Goal: Information Seeking & Learning: Learn about a topic

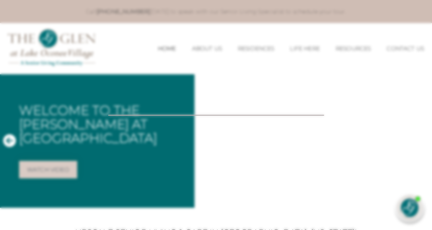
click at [208, 197] on div at bounding box center [216, 115] width 432 height 230
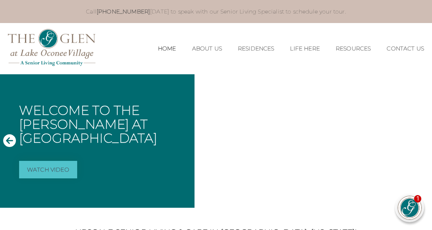
click at [39, 170] on link "Watch Video" at bounding box center [48, 169] width 58 height 17
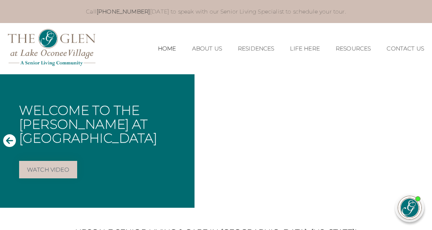
click at [12, 140] on icon "Previous Slide" at bounding box center [9, 140] width 13 height 13
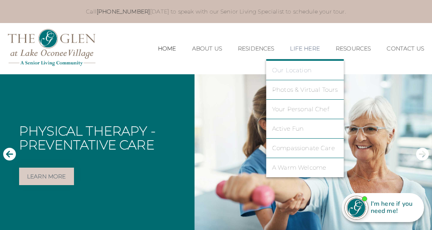
click at [278, 71] on link "Our Location" at bounding box center [305, 70] width 66 height 7
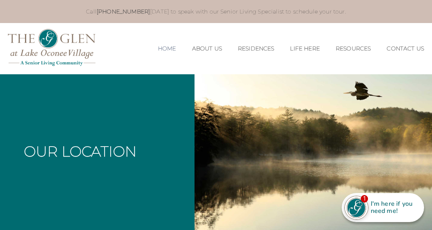
click at [158, 48] on link "Home" at bounding box center [167, 48] width 18 height 7
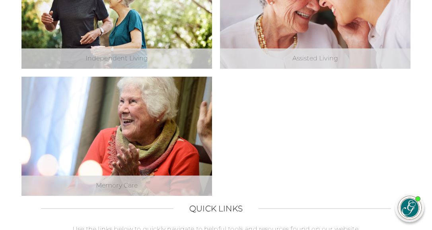
scroll to position [236, 0]
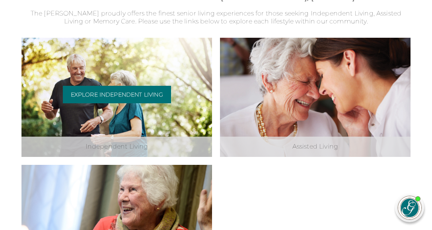
click at [153, 105] on div "Explore Independent Living" at bounding box center [117, 97] width 108 height 23
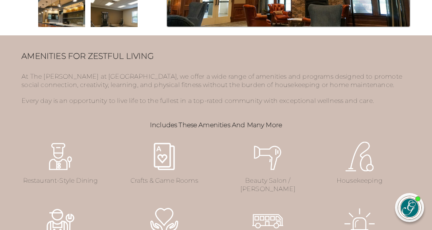
scroll to position [769, 0]
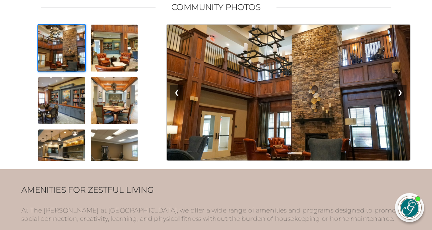
click at [221, 60] on img at bounding box center [288, 92] width 244 height 137
click at [86, 72] on img at bounding box center [61, 48] width 48 height 48
click at [402, 100] on button "❯" at bounding box center [399, 92] width 13 height 15
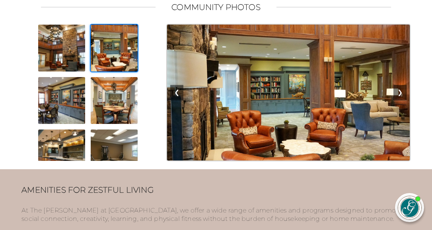
click at [402, 100] on button "❯" at bounding box center [399, 92] width 13 height 15
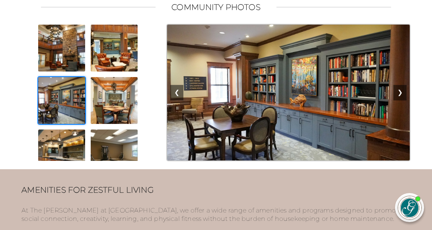
click at [402, 100] on button "❯" at bounding box center [399, 92] width 13 height 15
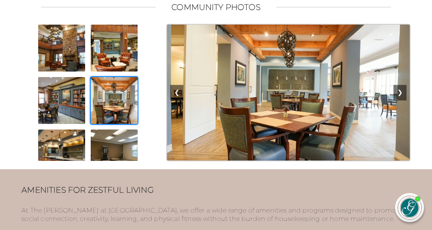
click at [402, 100] on button "❯" at bounding box center [399, 92] width 13 height 15
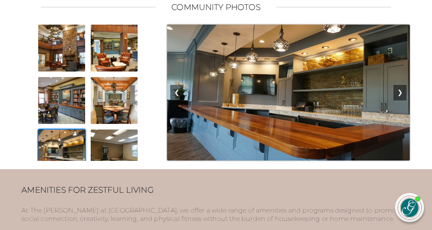
click at [402, 100] on button "❯" at bounding box center [399, 92] width 13 height 15
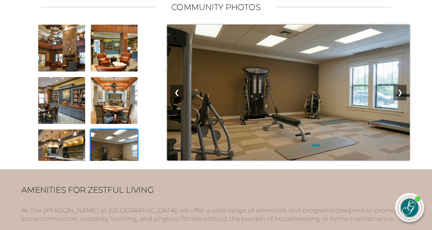
click at [402, 100] on button "❯" at bounding box center [399, 92] width 13 height 15
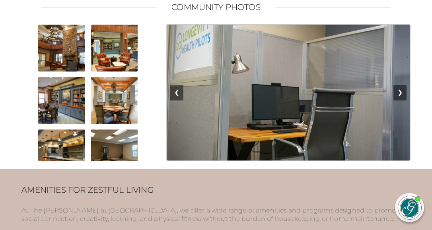
click at [402, 100] on button "❯" at bounding box center [399, 92] width 13 height 15
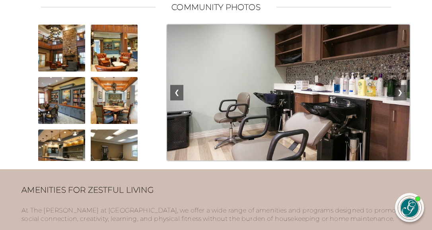
click at [402, 100] on button "❯" at bounding box center [399, 92] width 13 height 15
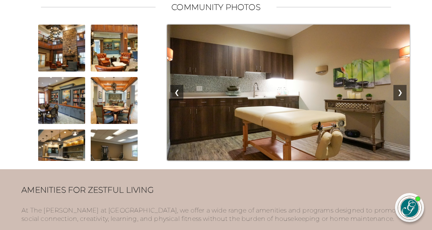
click at [402, 100] on button "❯" at bounding box center [399, 92] width 13 height 15
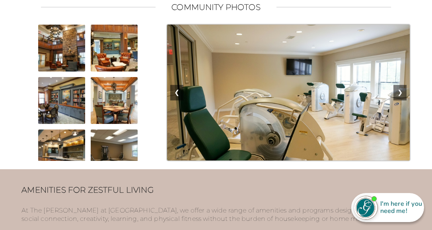
click at [402, 100] on button "❯" at bounding box center [399, 92] width 13 height 15
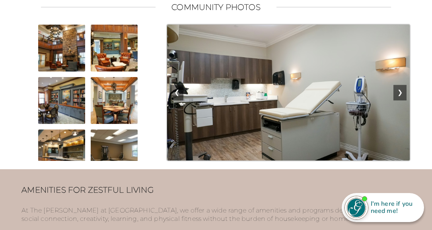
click at [402, 100] on button "❯" at bounding box center [399, 92] width 13 height 15
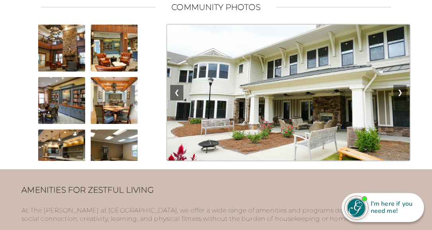
click at [402, 100] on button "❯" at bounding box center [399, 92] width 13 height 15
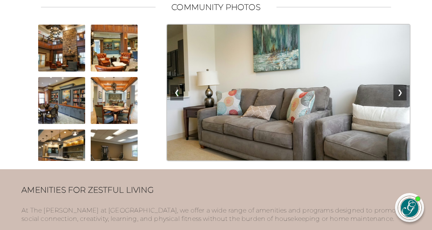
click at [402, 100] on button "❯" at bounding box center [399, 92] width 13 height 15
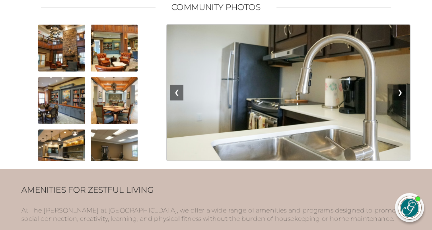
click at [402, 100] on button "❯" at bounding box center [399, 92] width 13 height 15
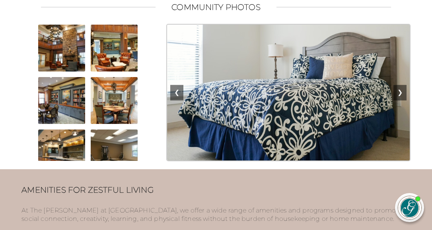
click at [402, 100] on button "❯" at bounding box center [399, 92] width 13 height 15
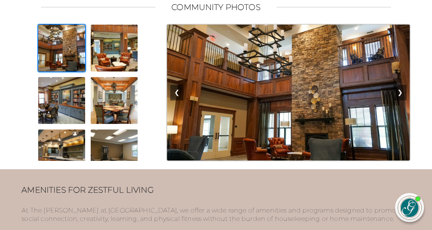
click at [402, 100] on button "❯" at bounding box center [399, 92] width 13 height 15
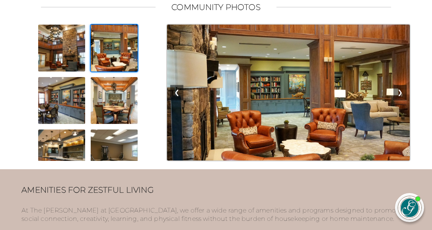
click at [402, 100] on button "❯" at bounding box center [399, 92] width 13 height 15
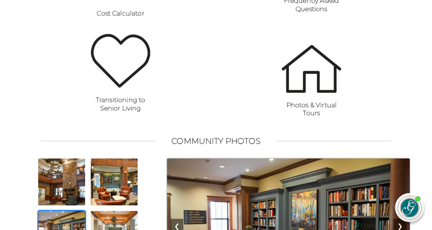
scroll to position [0, 0]
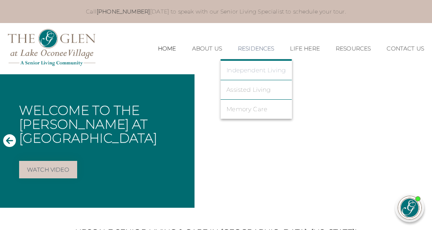
click at [233, 70] on link "Independent Living" at bounding box center [255, 70] width 59 height 7
